Goal: Transaction & Acquisition: Purchase product/service

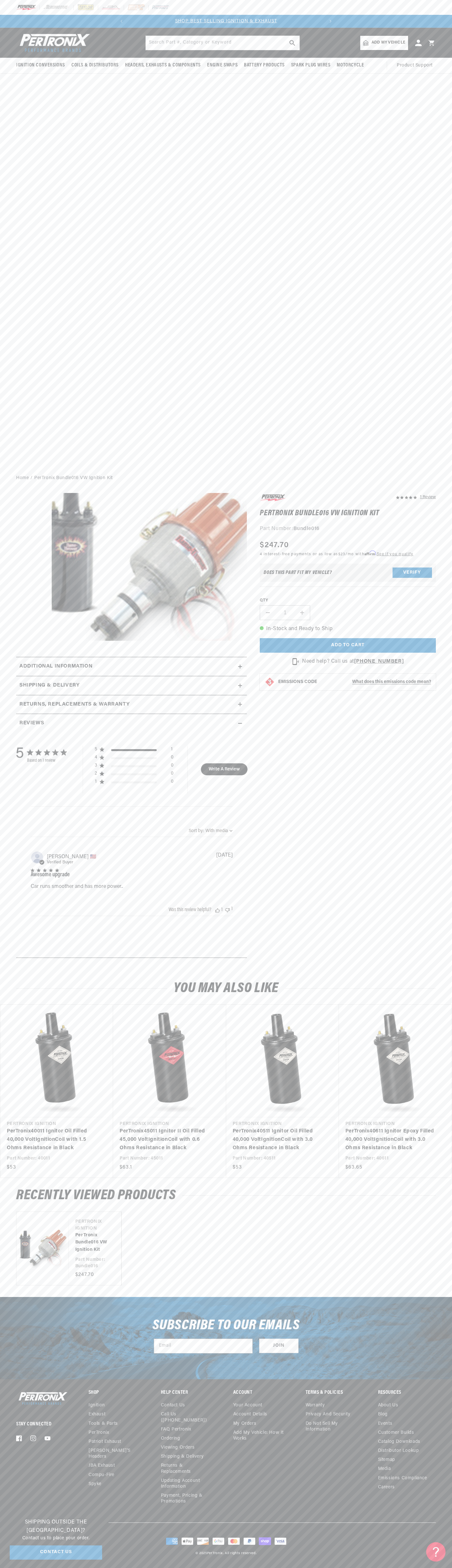
click at [36, 10] on img at bounding box center [26, 7] width 20 height 7
click at [421, 439] on div "Ignition Conversions Shop by Feature Ignitor© The Original Ignitor© Ignitor© II" at bounding box center [226, 249] width 452 height 442
click at [357, 1567] on html "Skip to content Your cart Your cart is empty Get the right parts the first time…" at bounding box center [226, 784] width 452 height 1568
click at [4, 324] on div "Ignition Conversions Shop by Feature Ignitor© The Original Ignitor© Ignitor© II" at bounding box center [226, 249] width 452 height 442
